Goal: Check status: Check status

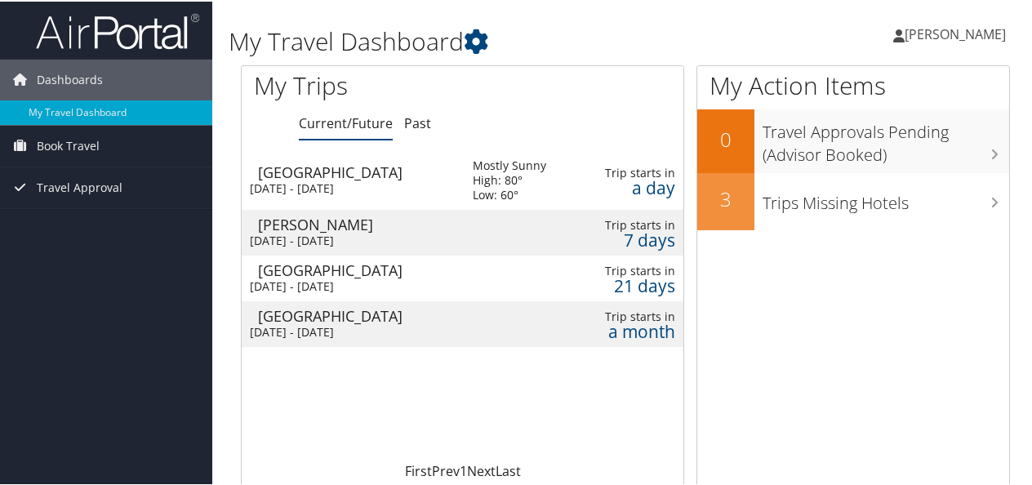
click at [384, 181] on div "[DATE] - [DATE]" at bounding box center [349, 187] width 198 height 15
drag, startPoint x: 581, startPoint y: 181, endPoint x: 516, endPoint y: 382, distance: 211.2
click at [516, 382] on div "Loading... Salt Lake City Wed 1 Oct 2025 - Wed 1 Oct 2025 Mostly Sunny High: 80…" at bounding box center [463, 304] width 442 height 310
click at [332, 167] on div "[GEOGRAPHIC_DATA]" at bounding box center [357, 170] width 198 height 15
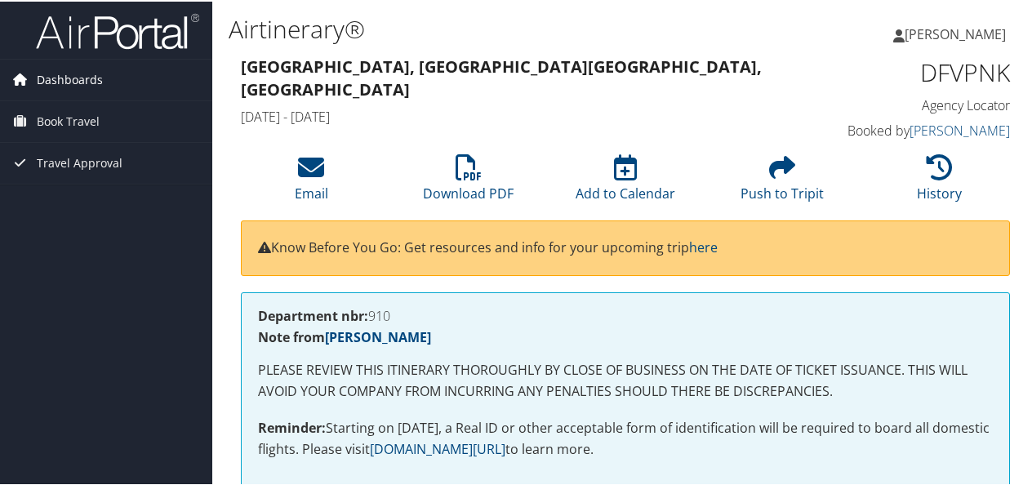
click at [85, 83] on span "Dashboards" at bounding box center [70, 78] width 66 height 41
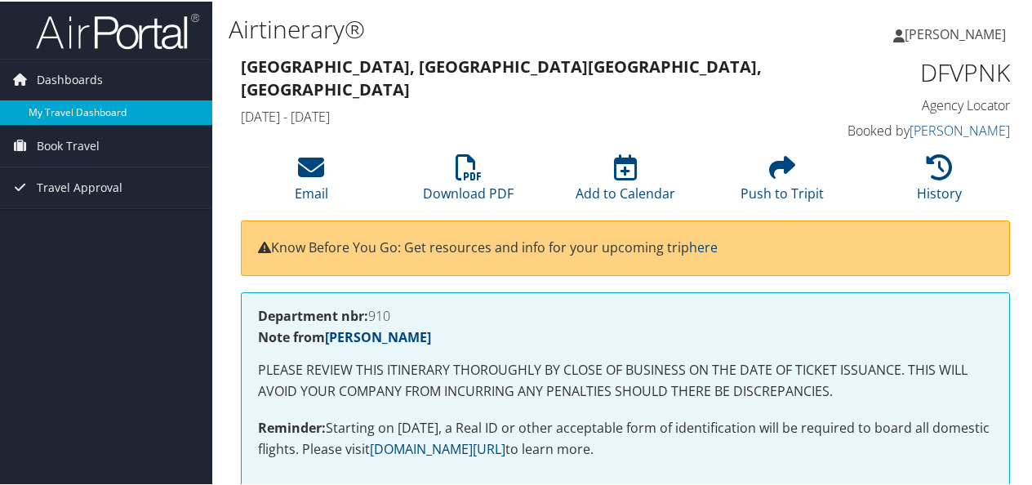
click at [77, 112] on link "My Travel Dashboard" at bounding box center [106, 111] width 212 height 24
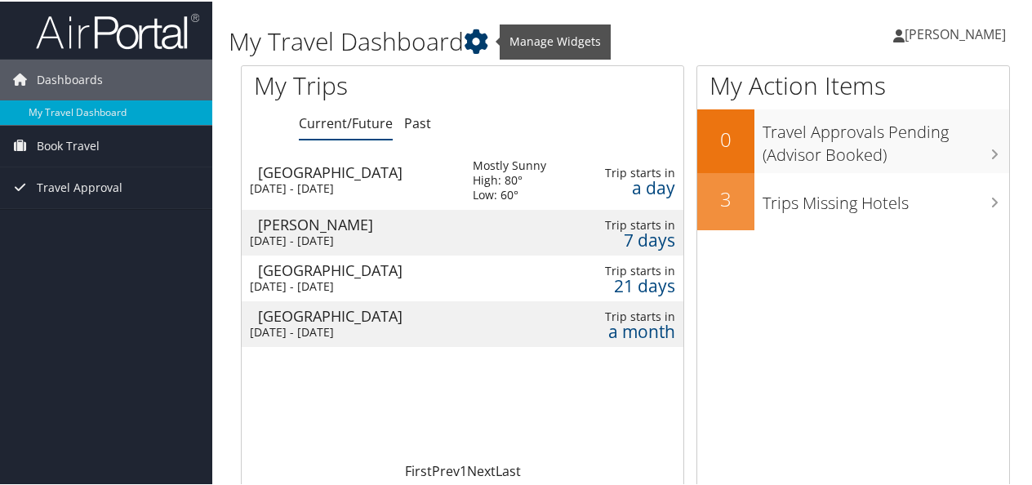
click at [496, 39] on h1 "My Travel Dashboard" at bounding box center [493, 40] width 529 height 34
click at [480, 41] on icon at bounding box center [476, 40] width 24 height 24
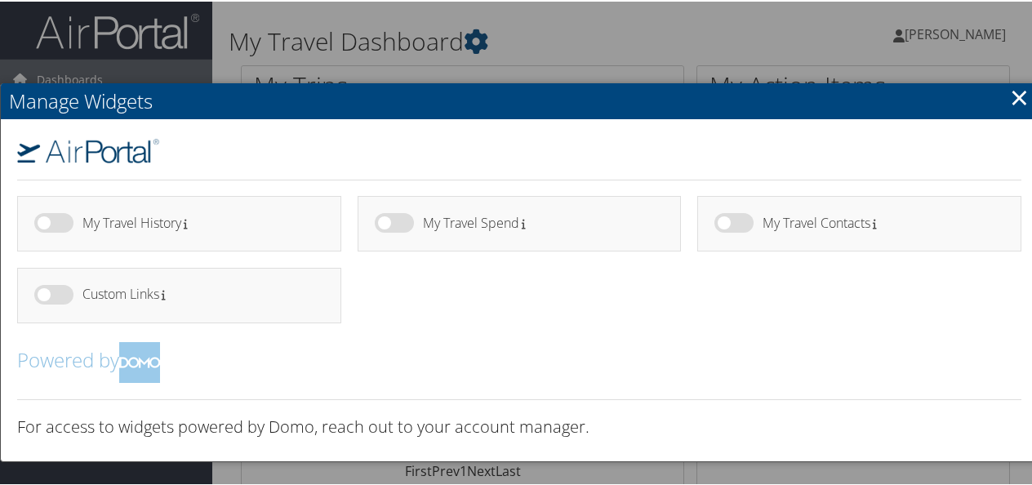
click at [386, 216] on label at bounding box center [394, 221] width 39 height 20
click at [386, 219] on input "checkbox" at bounding box center [388, 224] width 11 height 11
checkbox input "true"
click at [1010, 101] on link "×" at bounding box center [1019, 95] width 19 height 33
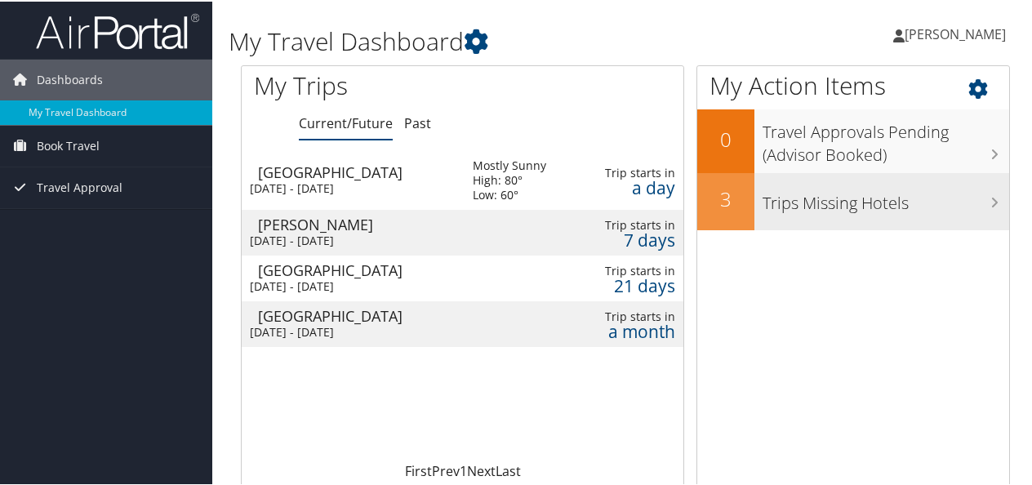
click at [967, 193] on h3 "Trips Missing Hotels" at bounding box center [885, 197] width 247 height 31
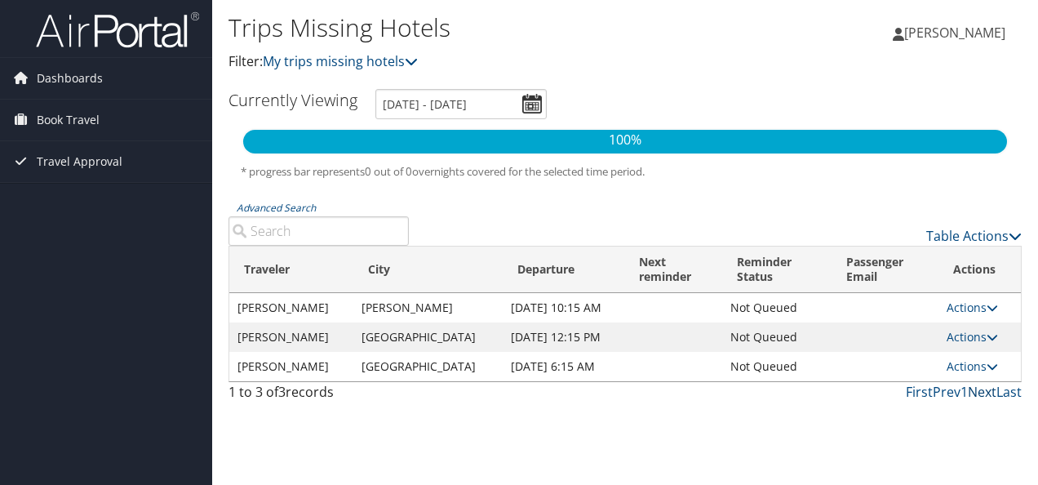
click at [988, 401] on link "Next" at bounding box center [982, 392] width 29 height 18
click at [976, 231] on link "Table Actions" at bounding box center [975, 236] width 96 height 18
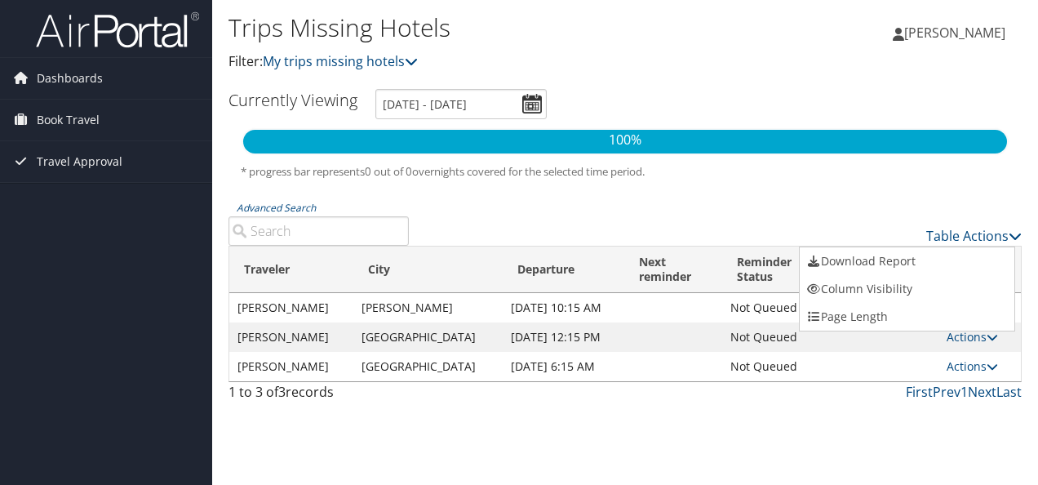
click at [950, 203] on div at bounding box center [519, 242] width 1038 height 485
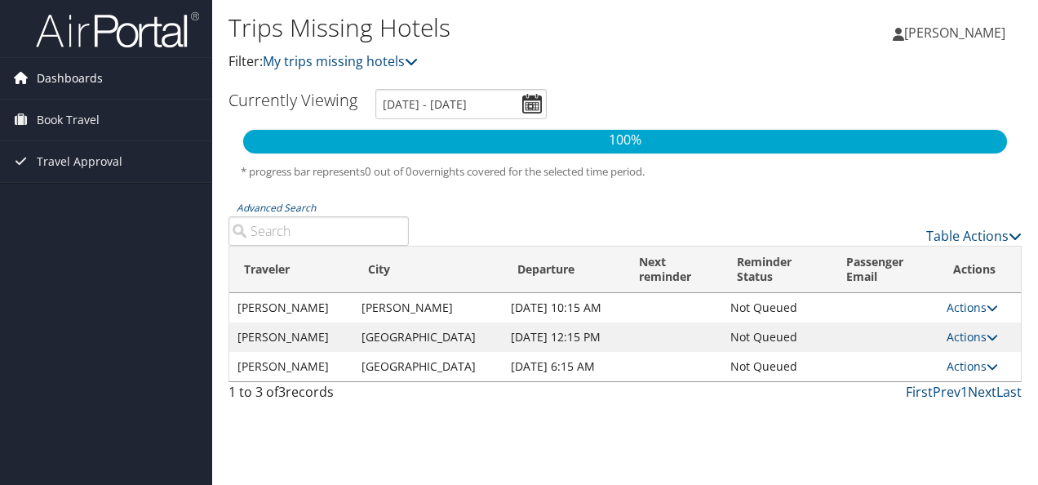
click at [67, 80] on span "Dashboards" at bounding box center [70, 78] width 66 height 41
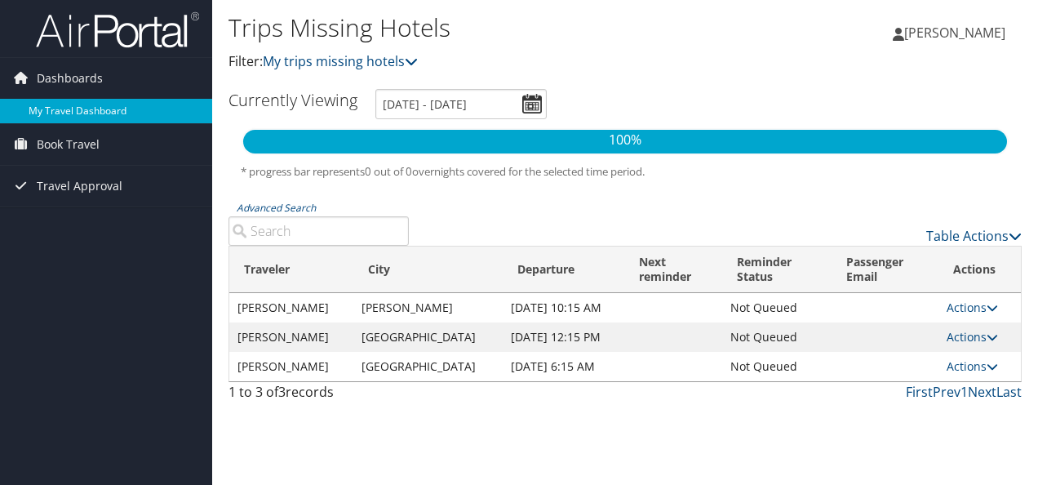
click at [77, 110] on link "My Travel Dashboard" at bounding box center [106, 111] width 212 height 24
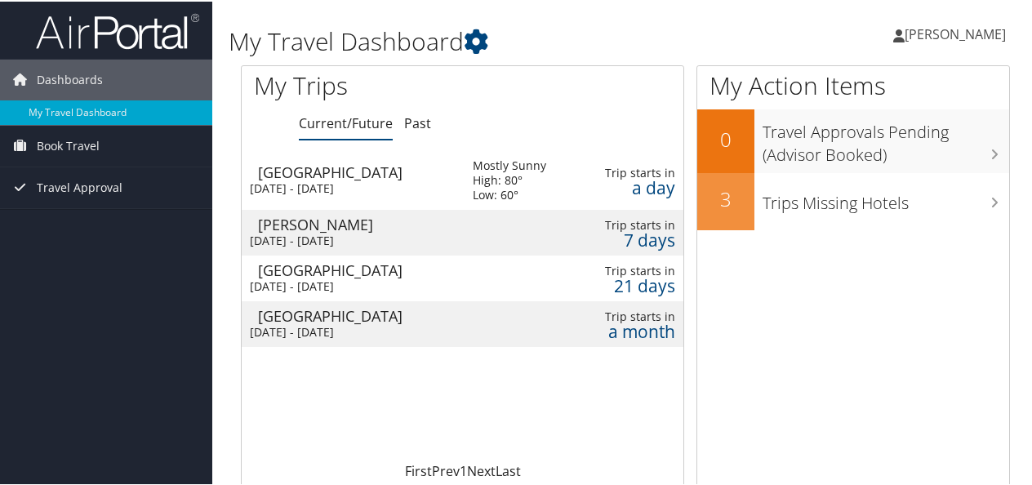
drag, startPoint x: 349, startPoint y: 177, endPoint x: 304, endPoint y: 181, distance: 45.9
click at [304, 181] on div "[DATE] - [DATE]" at bounding box center [349, 187] width 198 height 15
